Goal: Use online tool/utility: Utilize a website feature to perform a specific function

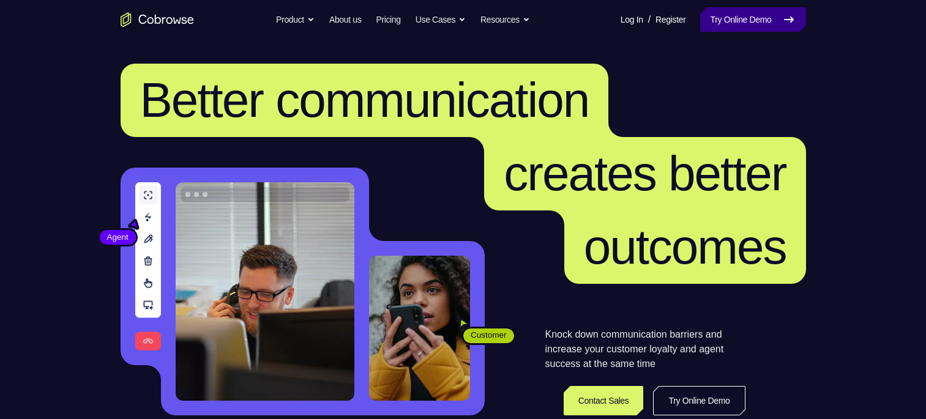
click at [725, 22] on link "Try Online Demo" at bounding box center [752, 19] width 105 height 24
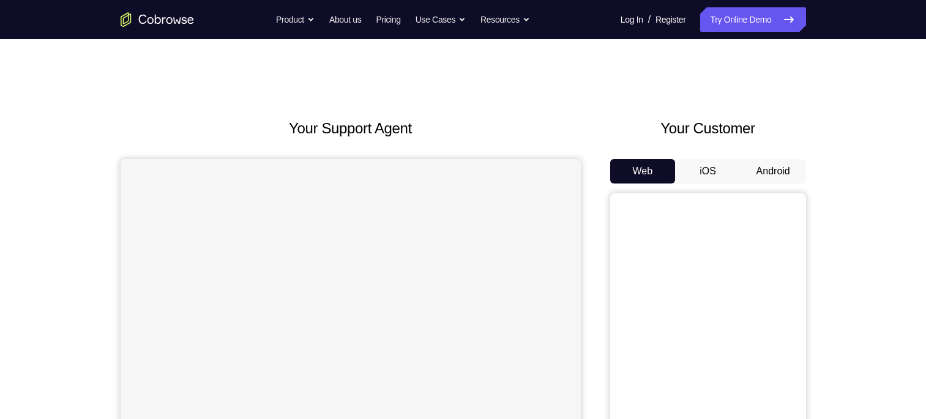
click at [707, 161] on button "iOS" at bounding box center [707, 171] width 65 height 24
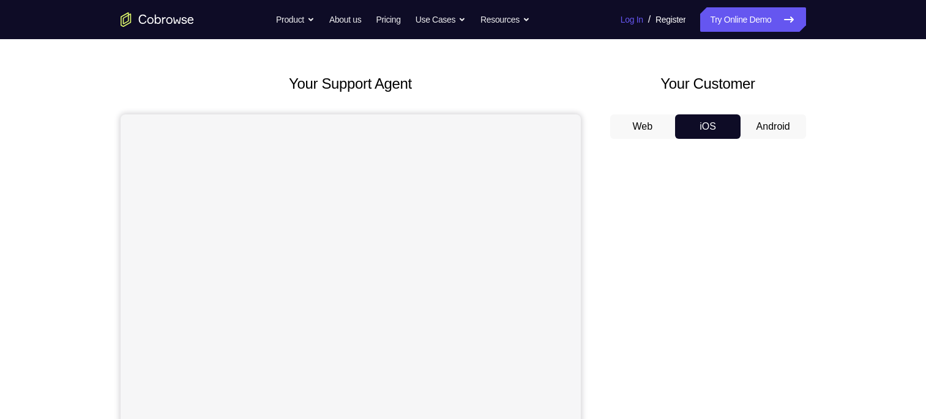
scroll to position [30, 0]
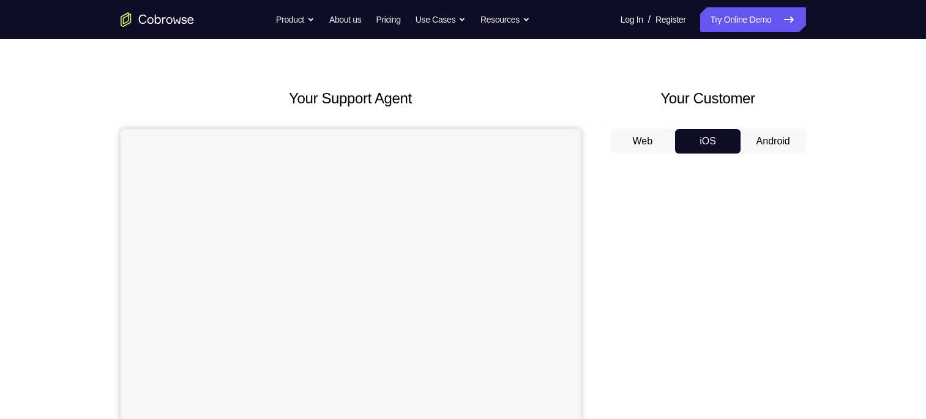
click at [733, 136] on button "iOS" at bounding box center [707, 141] width 65 height 24
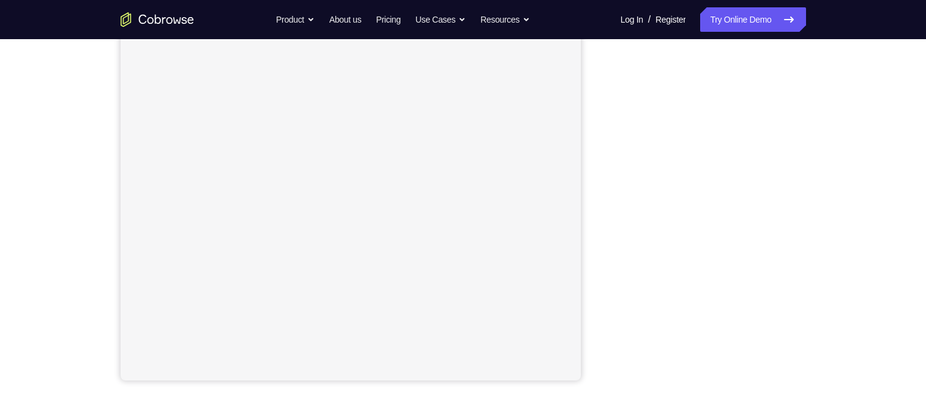
scroll to position [0, 0]
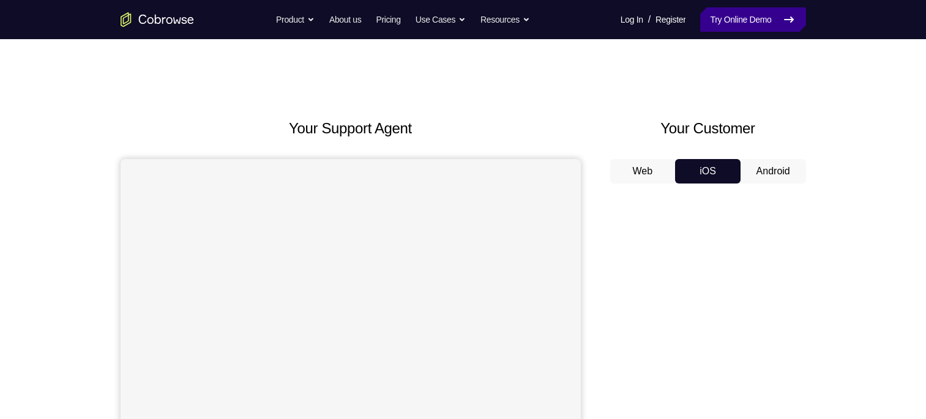
click at [720, 21] on link "Try Online Demo" at bounding box center [752, 19] width 105 height 24
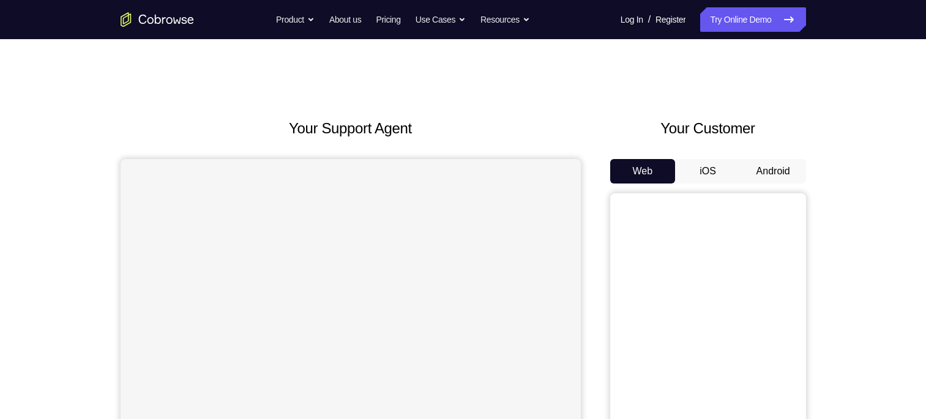
click at [701, 162] on button "iOS" at bounding box center [707, 171] width 65 height 24
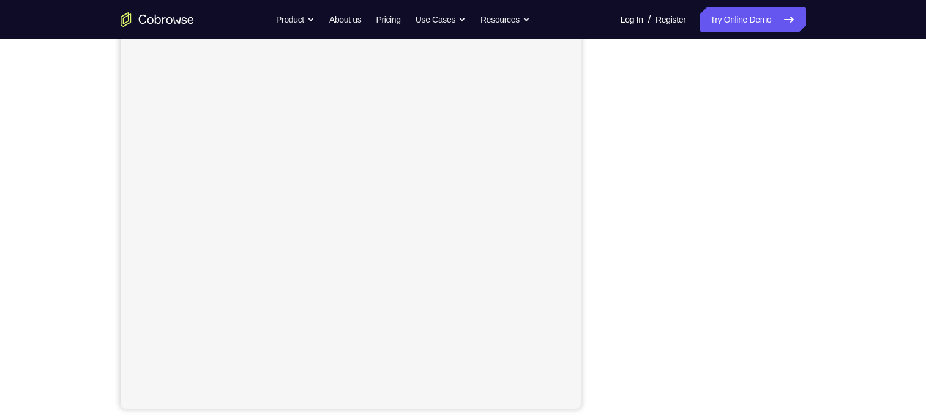
scroll to position [160, 0]
